Goal: Task Accomplishment & Management: Manage account settings

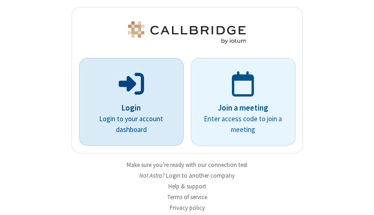
click at [128, 108] on p "Login" at bounding box center [131, 108] width 78 height 12
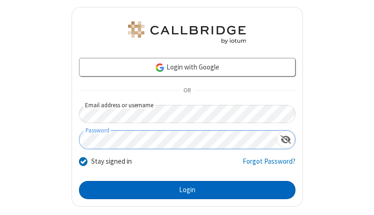
click at [183, 190] on button "Login" at bounding box center [187, 190] width 216 height 19
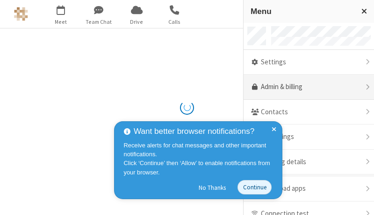
click at [305, 87] on link "Admin & billing" at bounding box center [308, 87] width 130 height 25
